Goal: Understand process/instructions: Learn how to perform a task or action

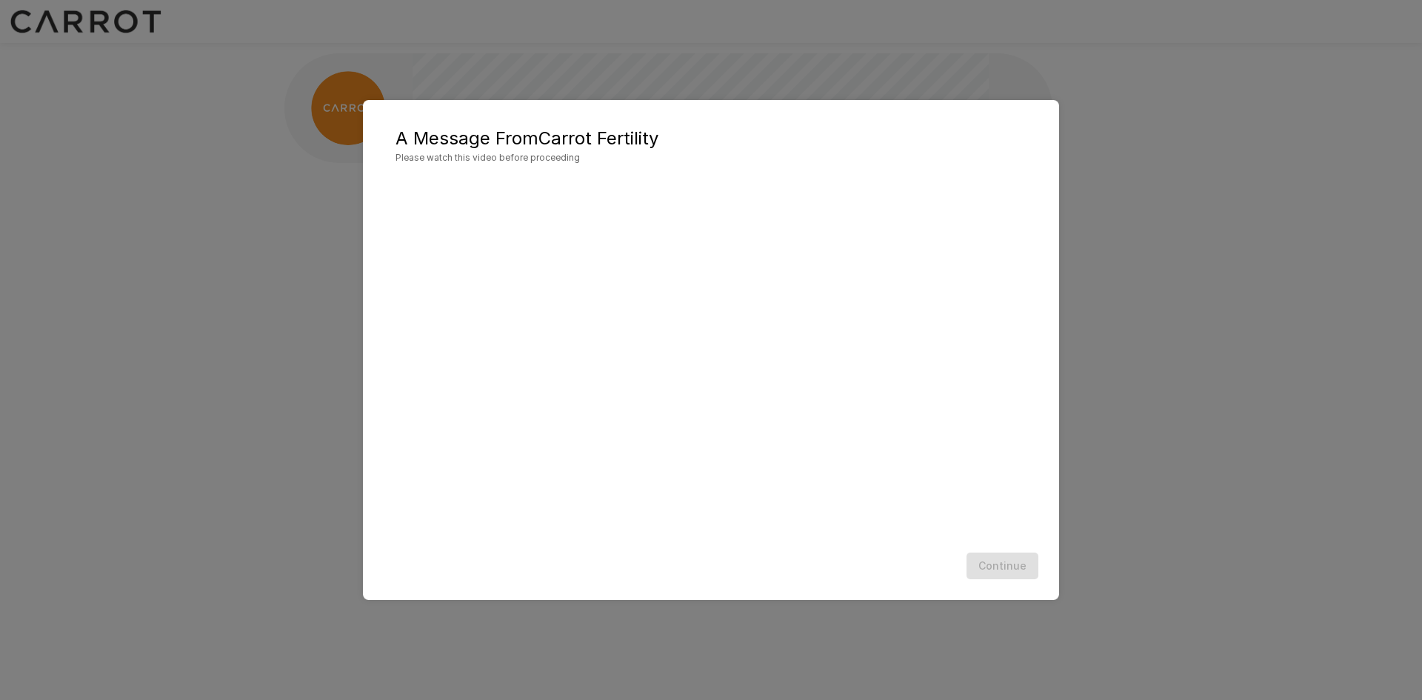
click at [64, 89] on div "A Message From Carrot Fertility Please watch this video before proceeding Conti…" at bounding box center [711, 350] width 1422 height 700
click at [298, 146] on div "A Message From Carrot Fertility Please watch this video before proceeding Conti…" at bounding box center [711, 350] width 1422 height 700
click at [1025, 575] on button "Continue" at bounding box center [1002, 565] width 72 height 27
